Goal: Complete application form

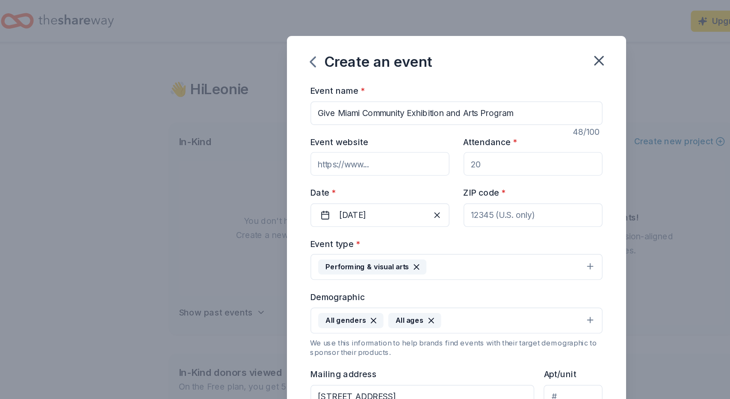
click at [389, 117] on input "Attendance *" at bounding box center [420, 118] width 101 height 17
type input "100"
click at [339, 121] on input "Event website" at bounding box center [309, 118] width 101 height 17
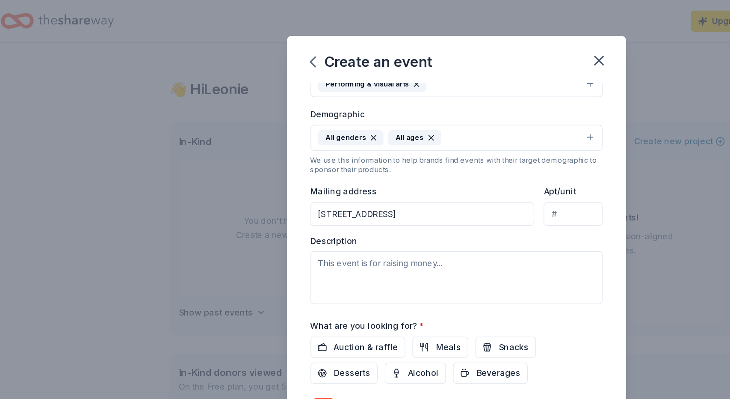
scroll to position [133, 0]
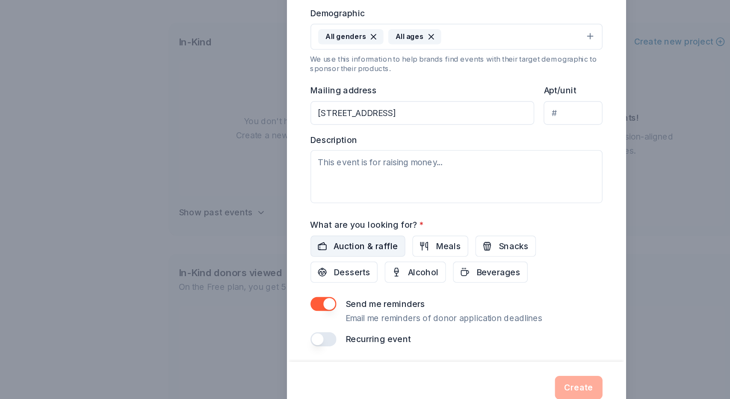
click at [294, 248] on span "Auction & raffle" at bounding box center [299, 251] width 47 height 10
click at [359, 249] on span "Meals" at bounding box center [359, 251] width 18 height 10
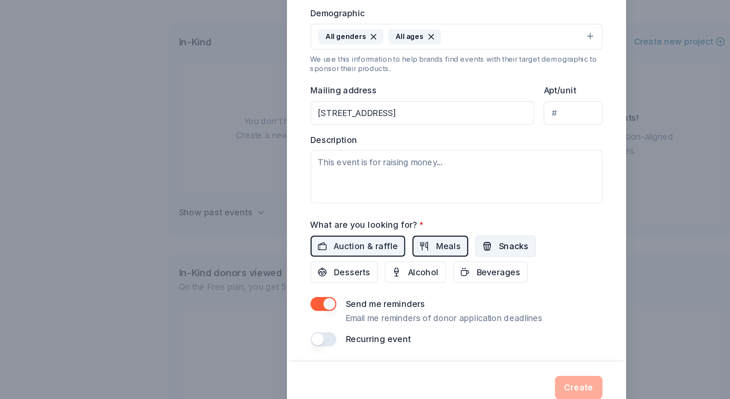
click at [411, 246] on span "Snacks" at bounding box center [407, 251] width 22 height 10
click at [397, 267] on span "Beverages" at bounding box center [396, 270] width 32 height 10
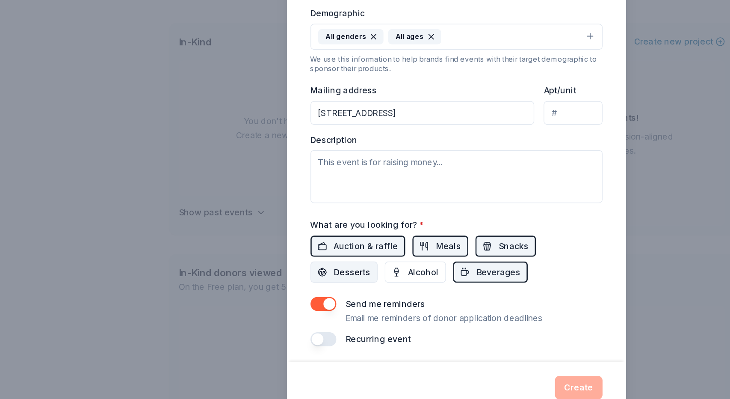
click at [298, 265] on span "Desserts" at bounding box center [289, 270] width 27 height 10
